Goal: Task Accomplishment & Management: Use online tool/utility

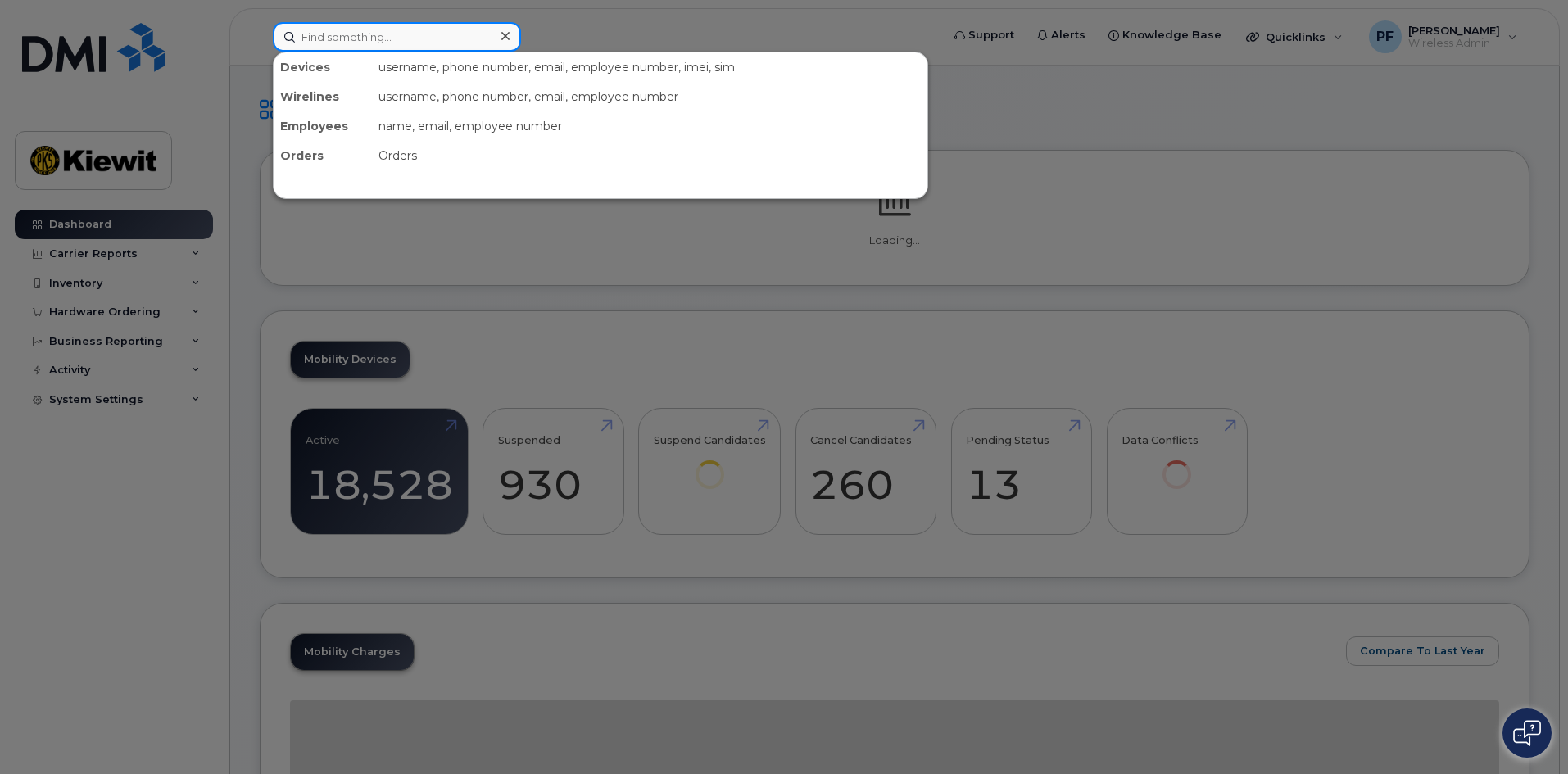
click at [417, 50] on input at bounding box center [397, 37] width 248 height 30
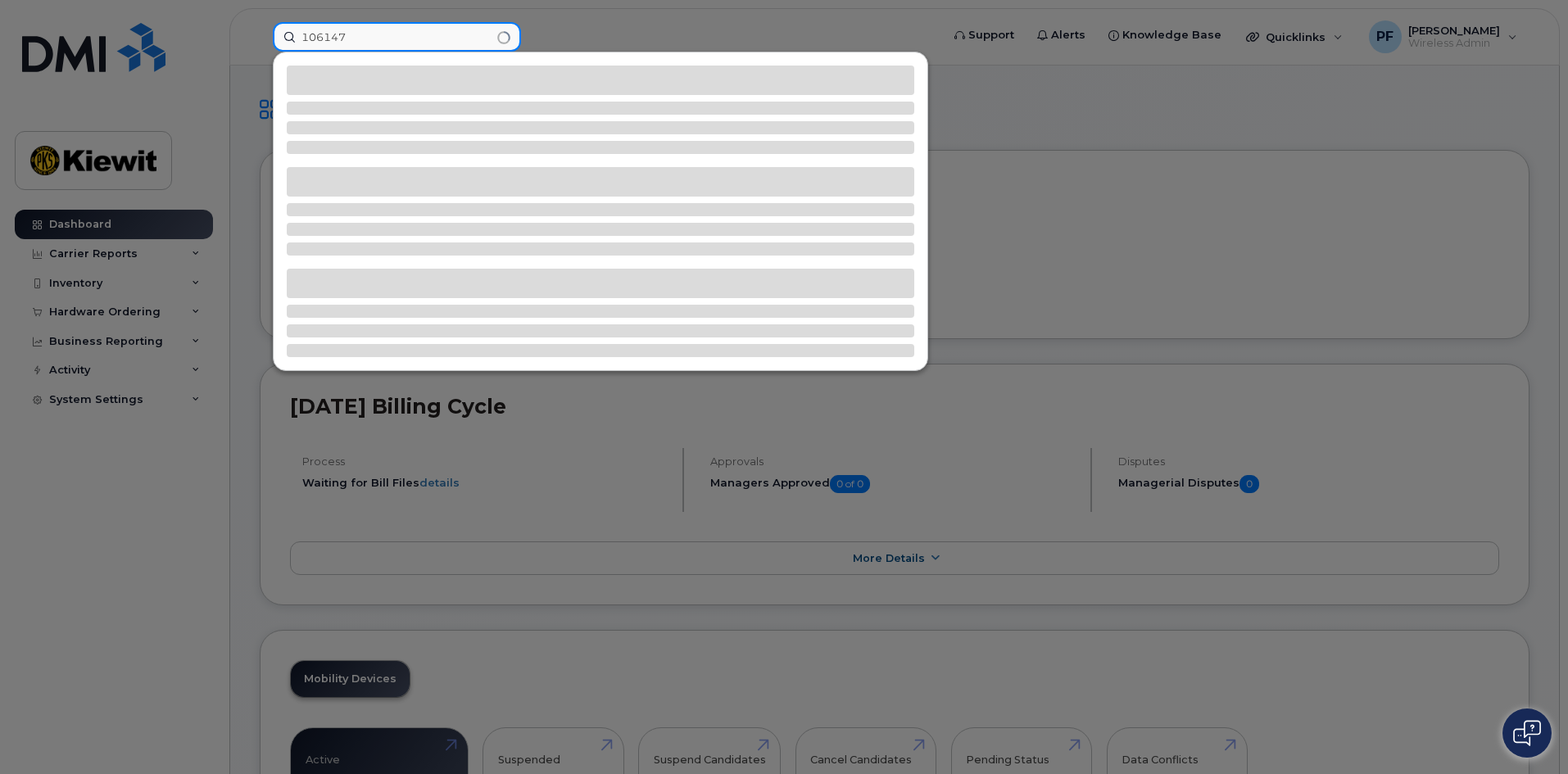
type input "106147"
click at [1032, 95] on div at bounding box center [784, 387] width 1568 height 774
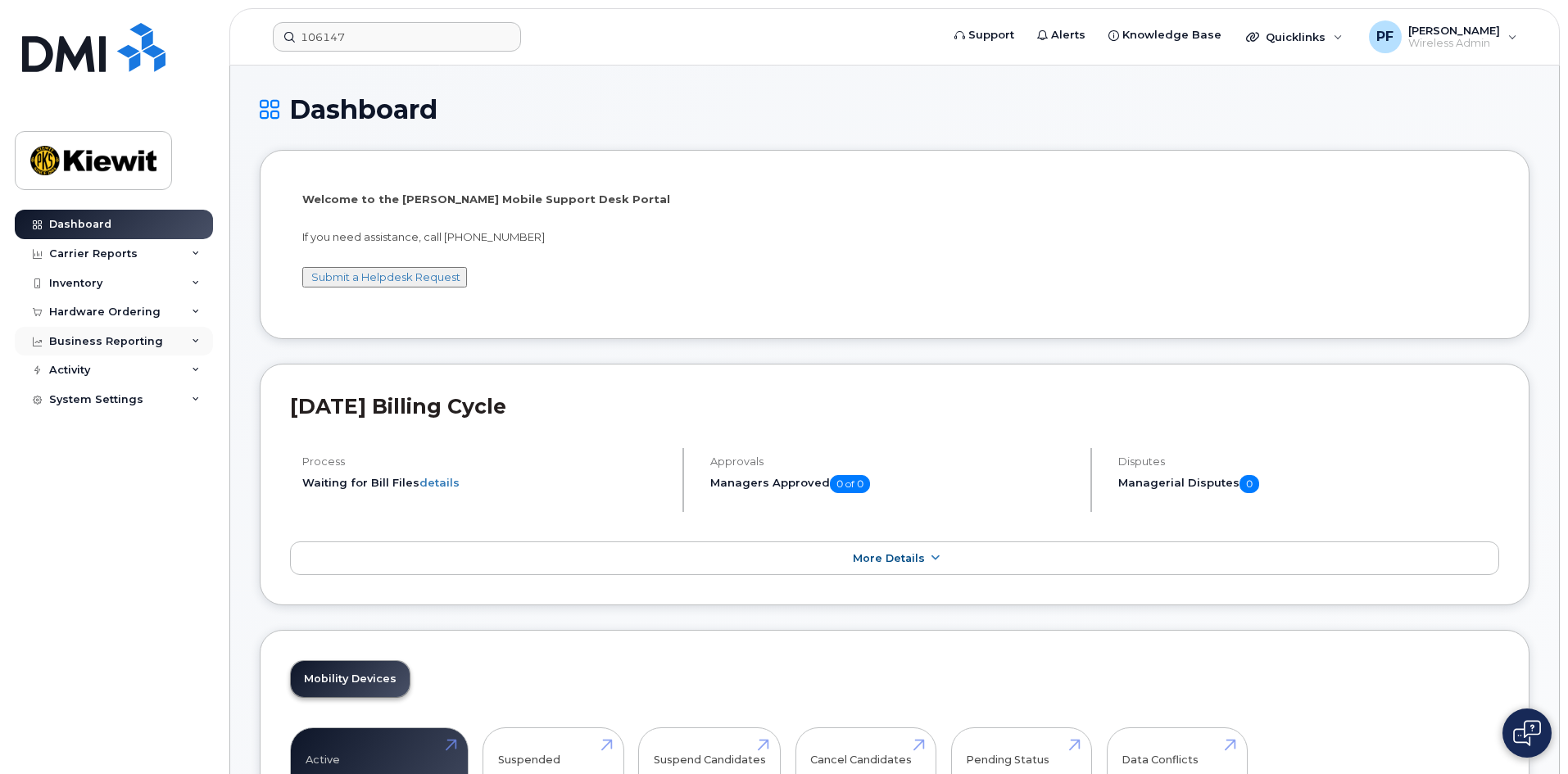
click at [190, 332] on div "Business Reporting" at bounding box center [113, 342] width 198 height 30
click at [186, 252] on div "Carrier Reports" at bounding box center [113, 254] width 198 height 30
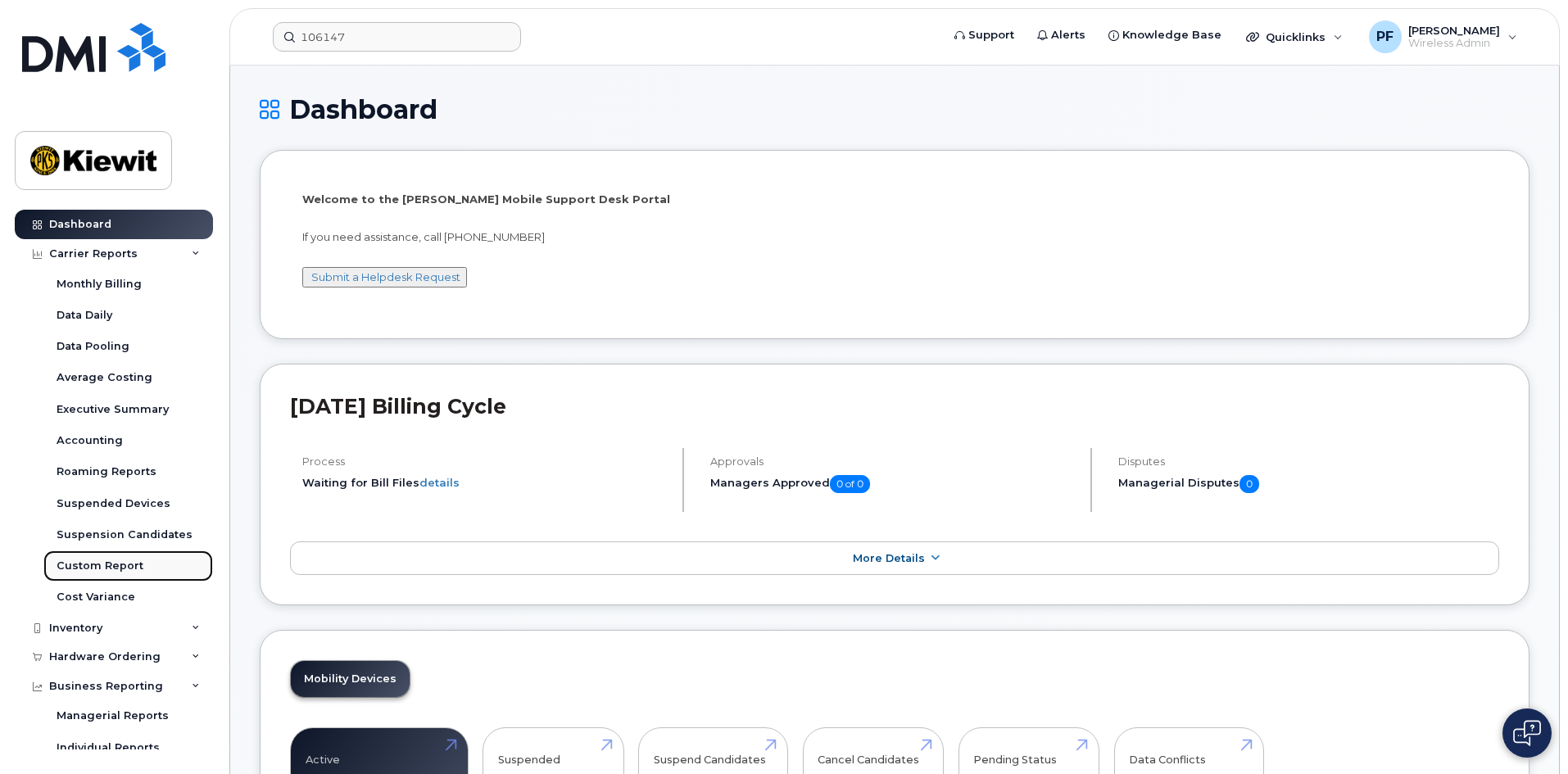
click at [118, 571] on div "Custom Report" at bounding box center [100, 566] width 87 height 14
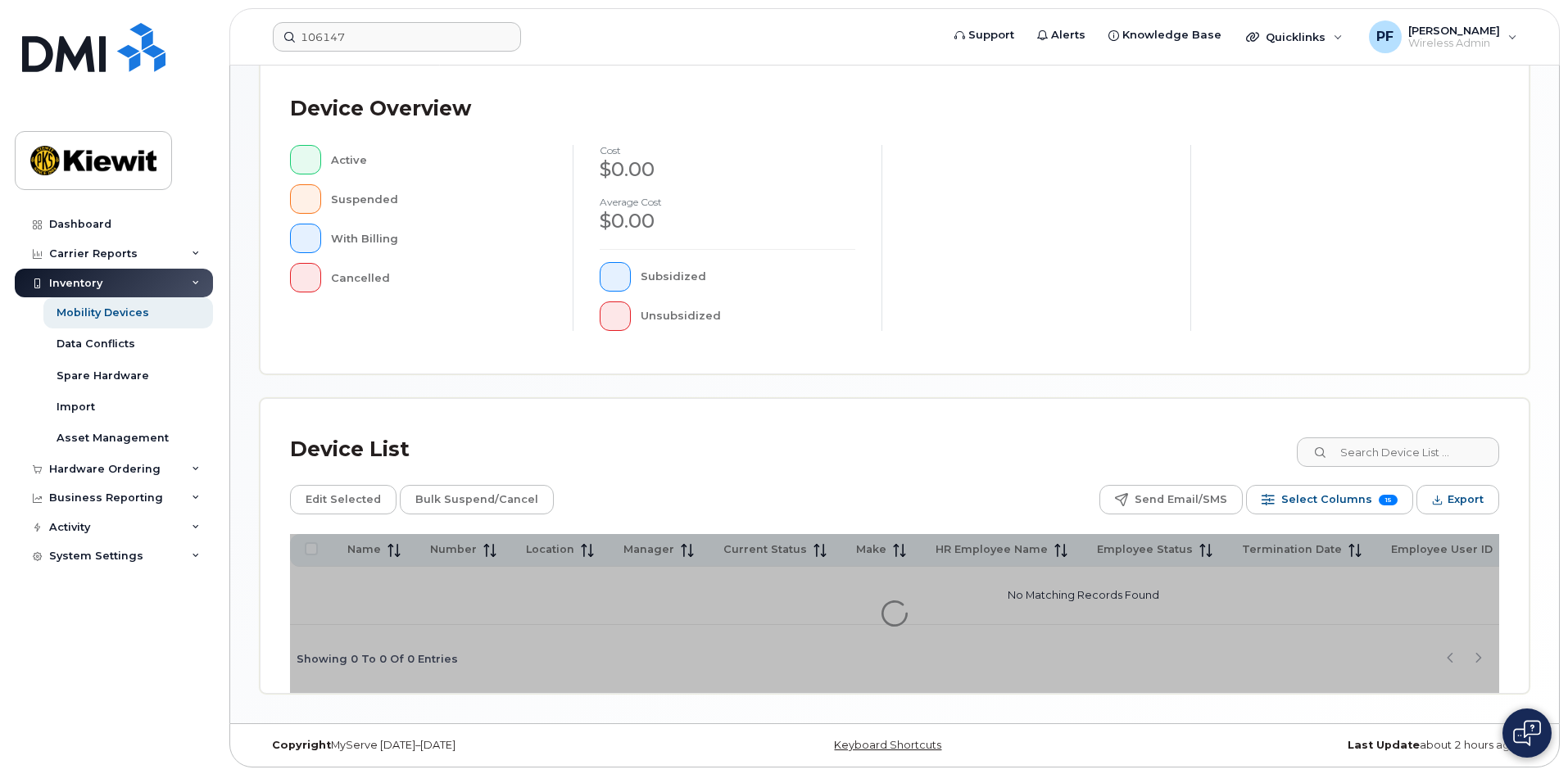
scroll to position [357, 0]
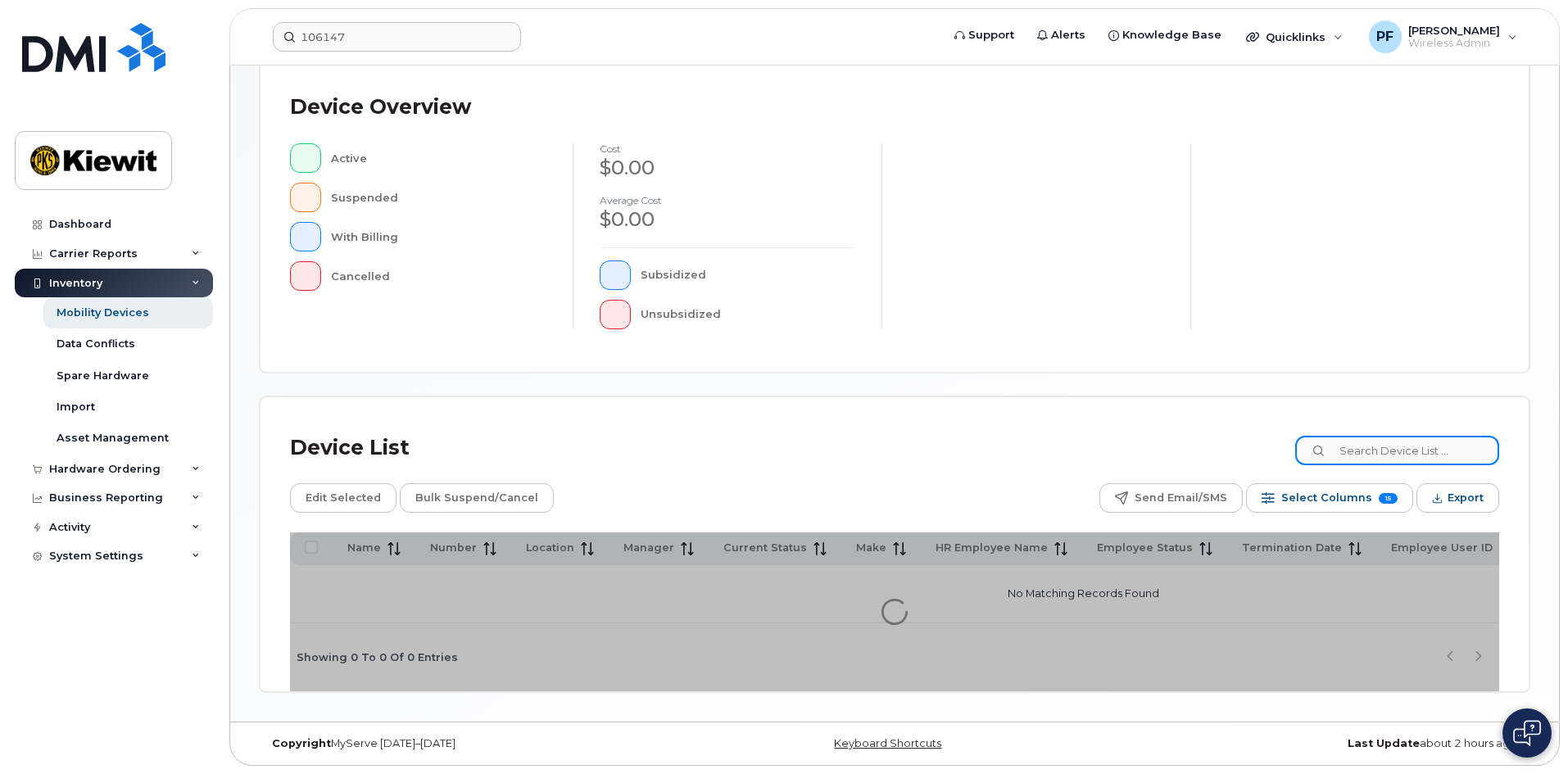
click at [1386, 453] on input at bounding box center [1397, 451] width 204 height 30
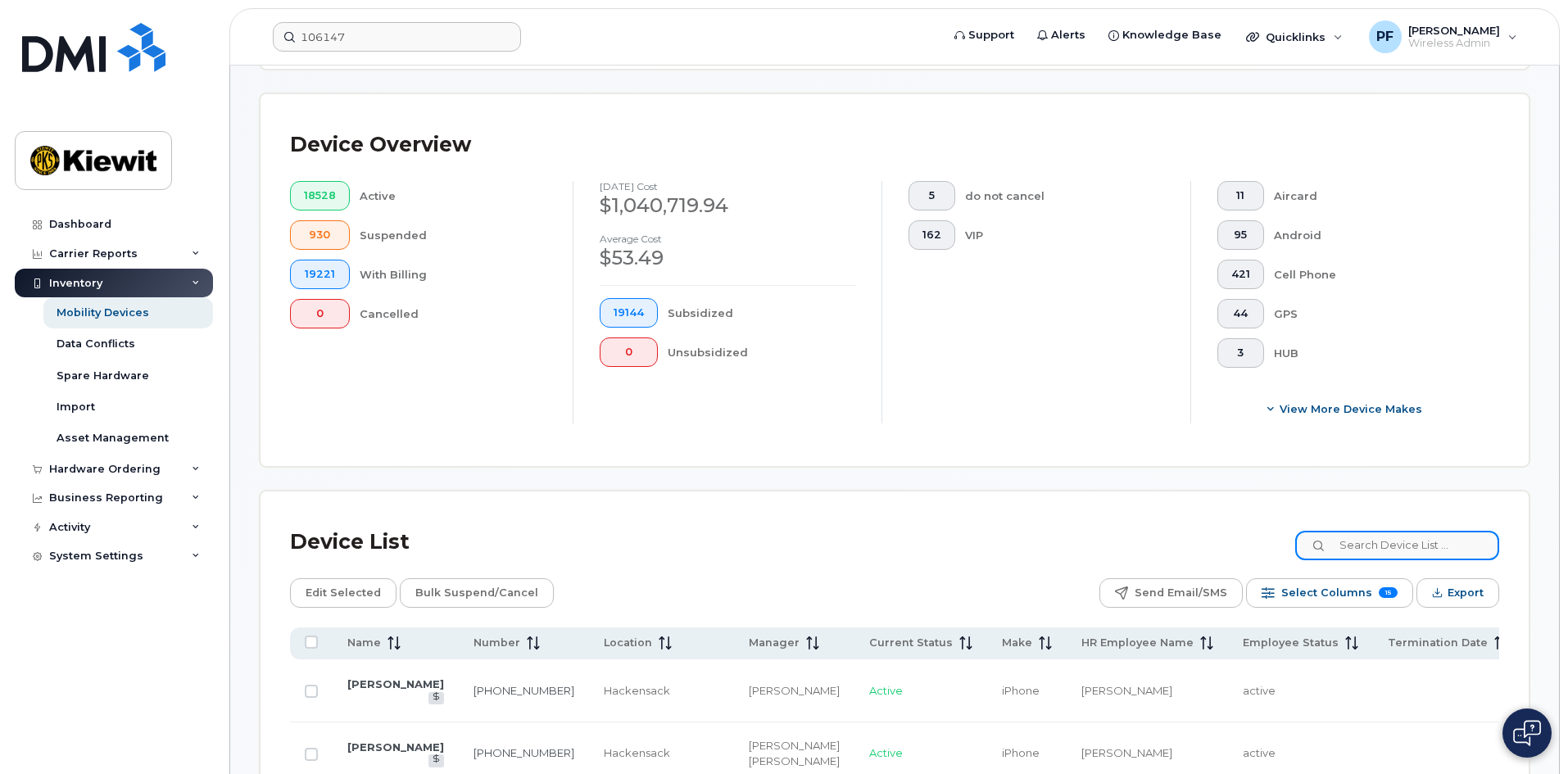
click at [1363, 532] on input at bounding box center [1397, 545] width 204 height 30
type input "106147"
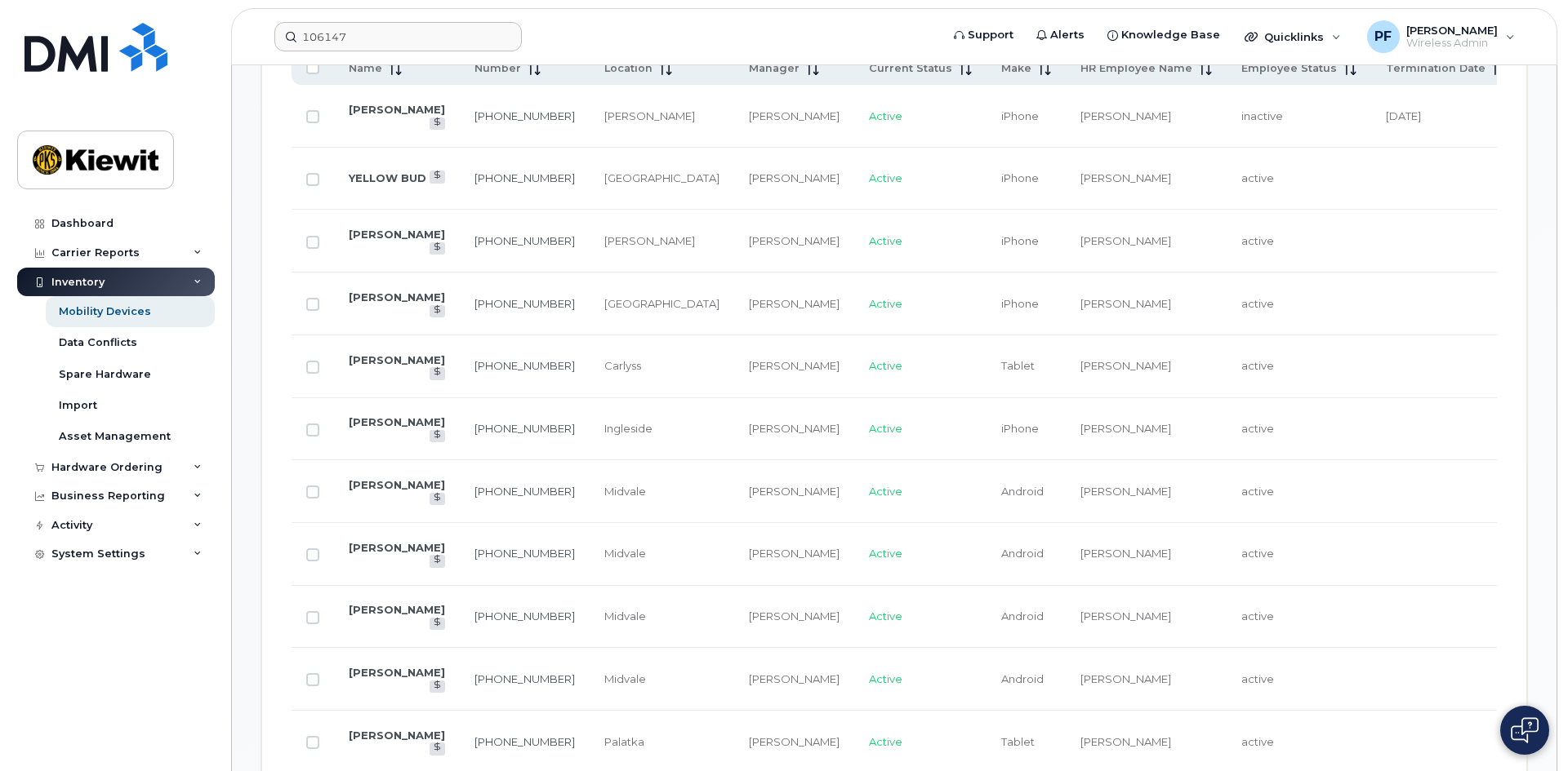
scroll to position [520, 0]
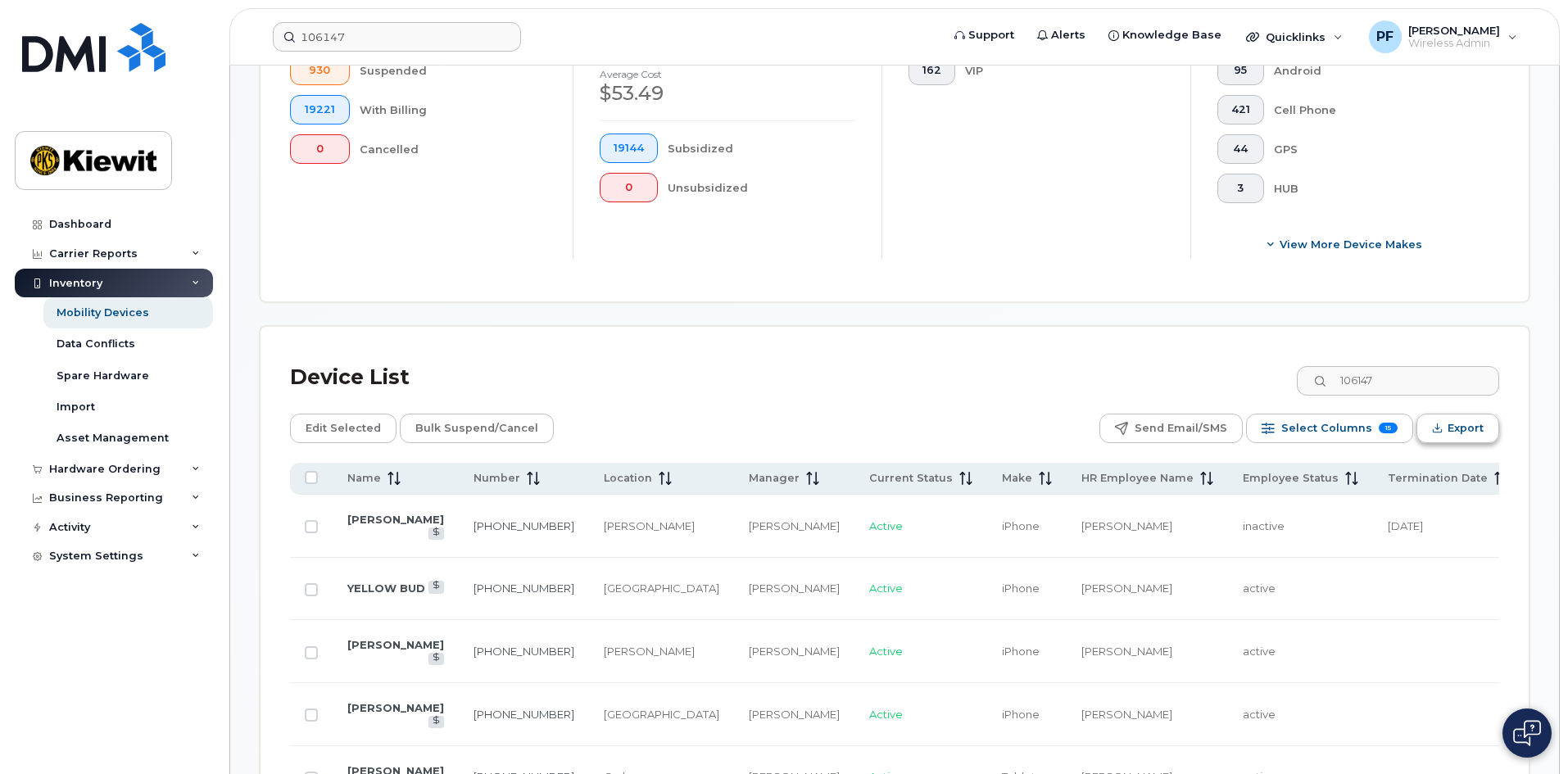
click at [1474, 416] on span "Export" at bounding box center [1466, 428] width 36 height 24
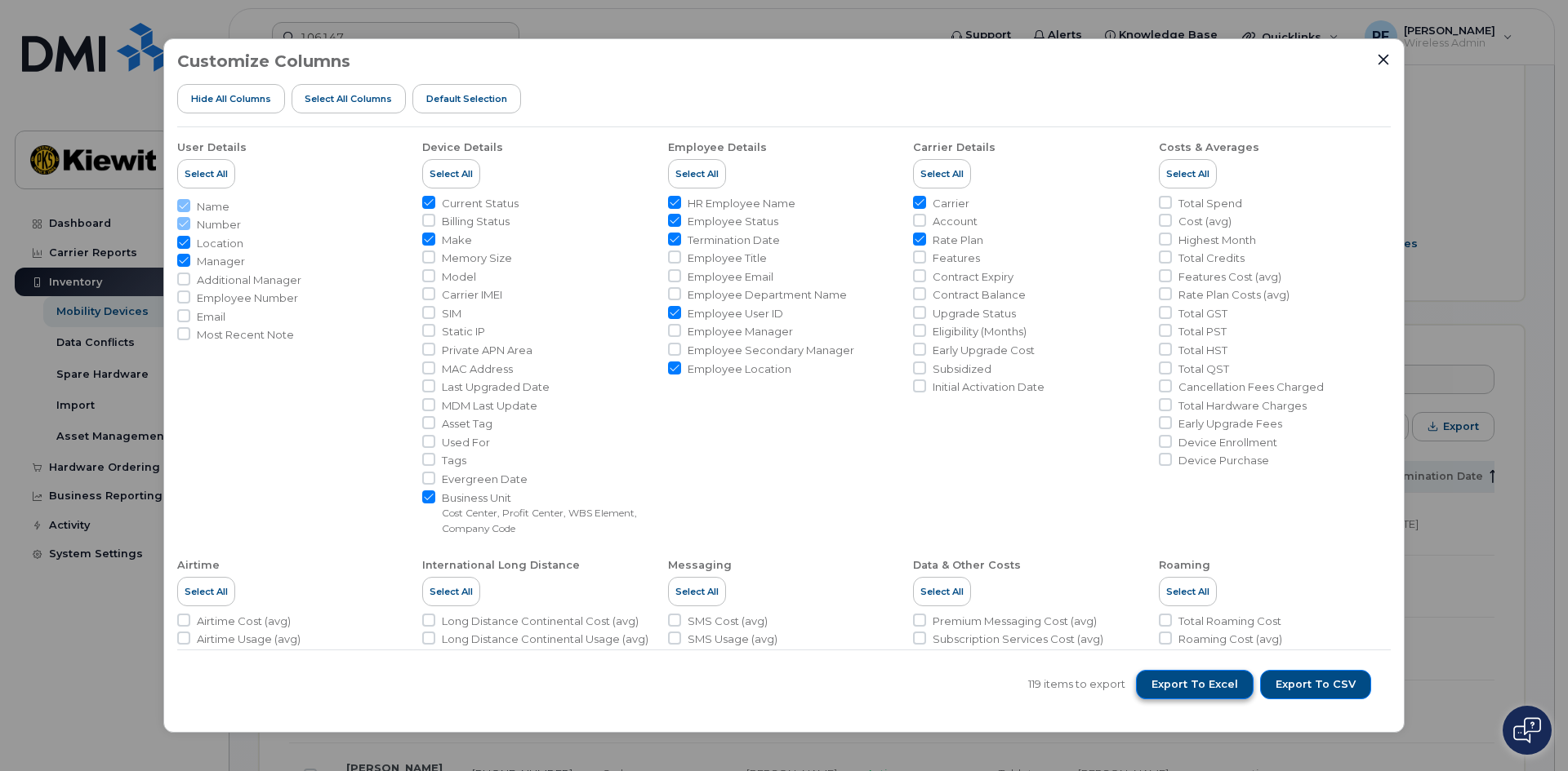
click at [1226, 682] on span "Export to Excel" at bounding box center [1195, 684] width 87 height 14
